Goal: Task Accomplishment & Management: Use online tool/utility

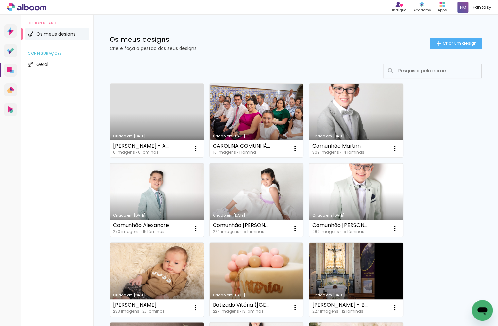
click at [407, 72] on input at bounding box center [441, 70] width 93 height 13
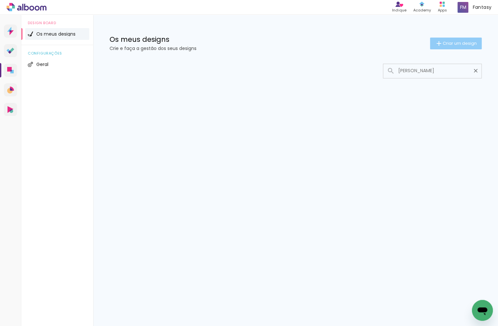
type input "[PERSON_NAME]"
type paper-input "[PERSON_NAME]"
click at [445, 47] on paper-button "Criar um design" at bounding box center [456, 44] width 52 height 12
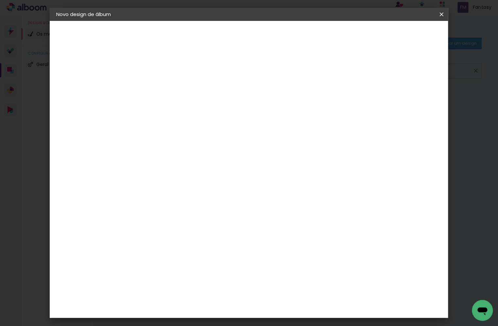
click at [165, 81] on paper-input-container "Título do álbum" at bounding box center [163, 88] width 5 height 17
type input "[PERSON_NAME] - [GEOGRAPHIC_DATA]"
type paper-input "[PERSON_NAME] - [GEOGRAPHIC_DATA]"
click at [230, 38] on paper-button "Avançar" at bounding box center [214, 34] width 32 height 11
drag, startPoint x: 251, startPoint y: 142, endPoint x: 288, endPoint y: 112, distance: 47.0
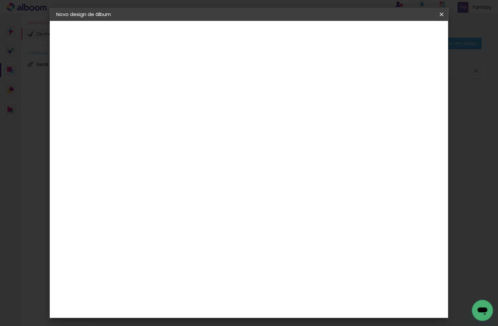
click at [202, 142] on paper-item "DreambooksPro" at bounding box center [172, 148] width 57 height 14
click at [259, 38] on paper-button "Avançar" at bounding box center [243, 34] width 32 height 11
click at [189, 109] on input "text" at bounding box center [175, 114] width 25 height 10
click at [0, 0] on slot "Álbum" at bounding box center [0, 0] width 0 height 0
type input "Álbum"
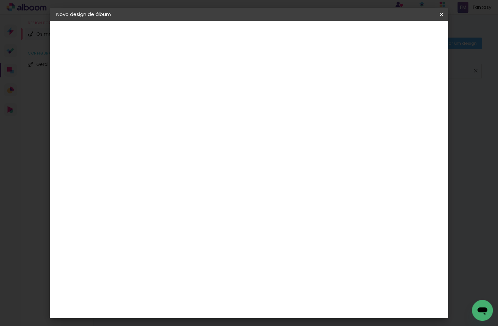
scroll to position [133, 0]
click at [207, 257] on span "20 × 30" at bounding box center [192, 263] width 30 height 13
click at [0, 0] on slot "Avançar" at bounding box center [0, 0] width 0 height 0
click at [405, 37] on span "Iniciar design" at bounding box center [391, 34] width 30 height 5
